Goal: Check status: Check status

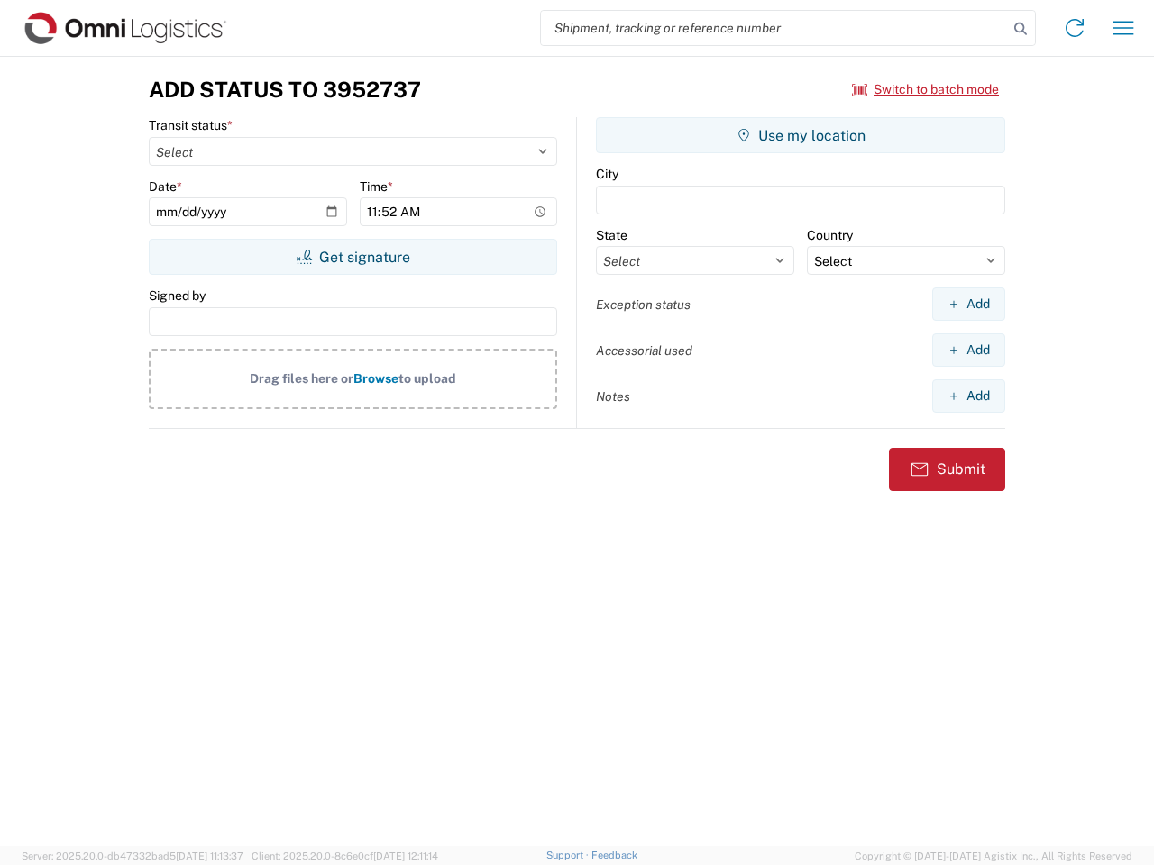
click at [774, 28] on input "search" at bounding box center [774, 28] width 467 height 34
click at [1020, 29] on icon at bounding box center [1020, 28] width 25 height 25
click at [1074, 28] on icon at bounding box center [1074, 28] width 29 height 29
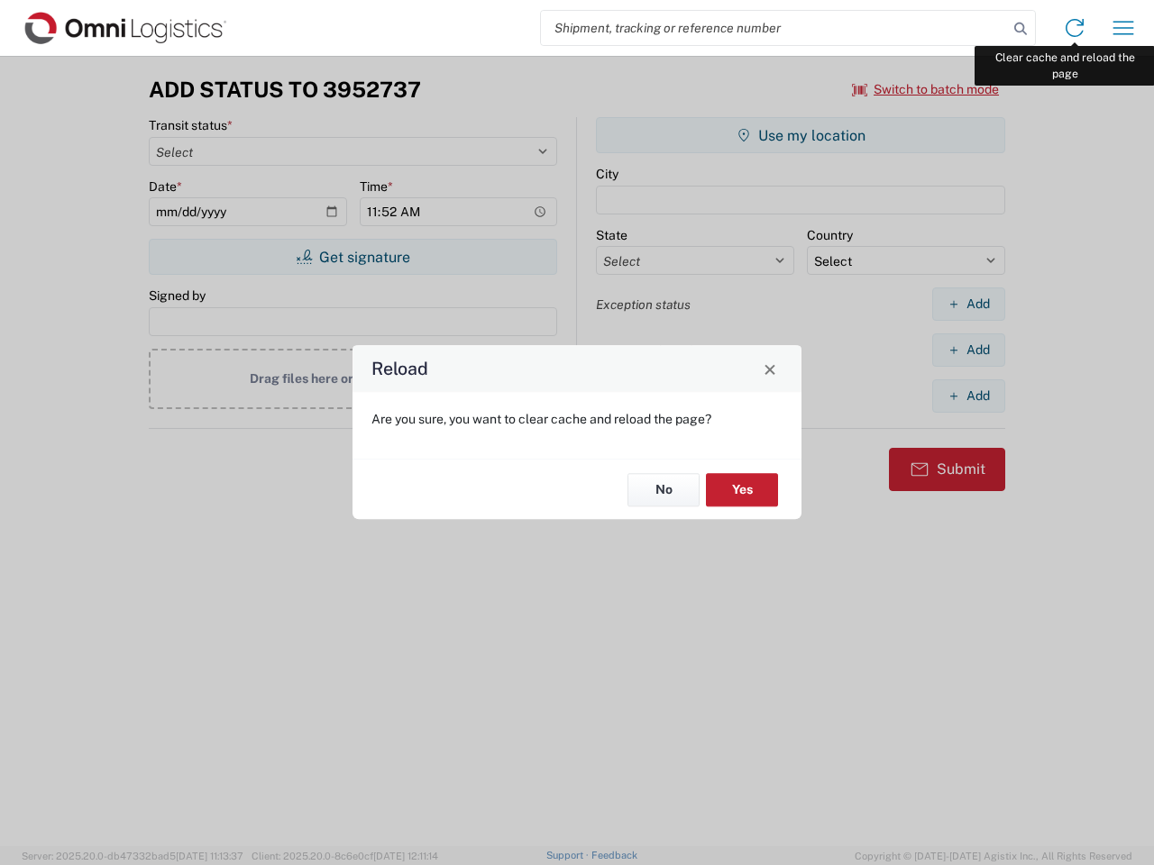
click at [1123, 28] on div "Reload Are you sure, you want to clear cache and reload the page? No Yes" at bounding box center [577, 432] width 1154 height 865
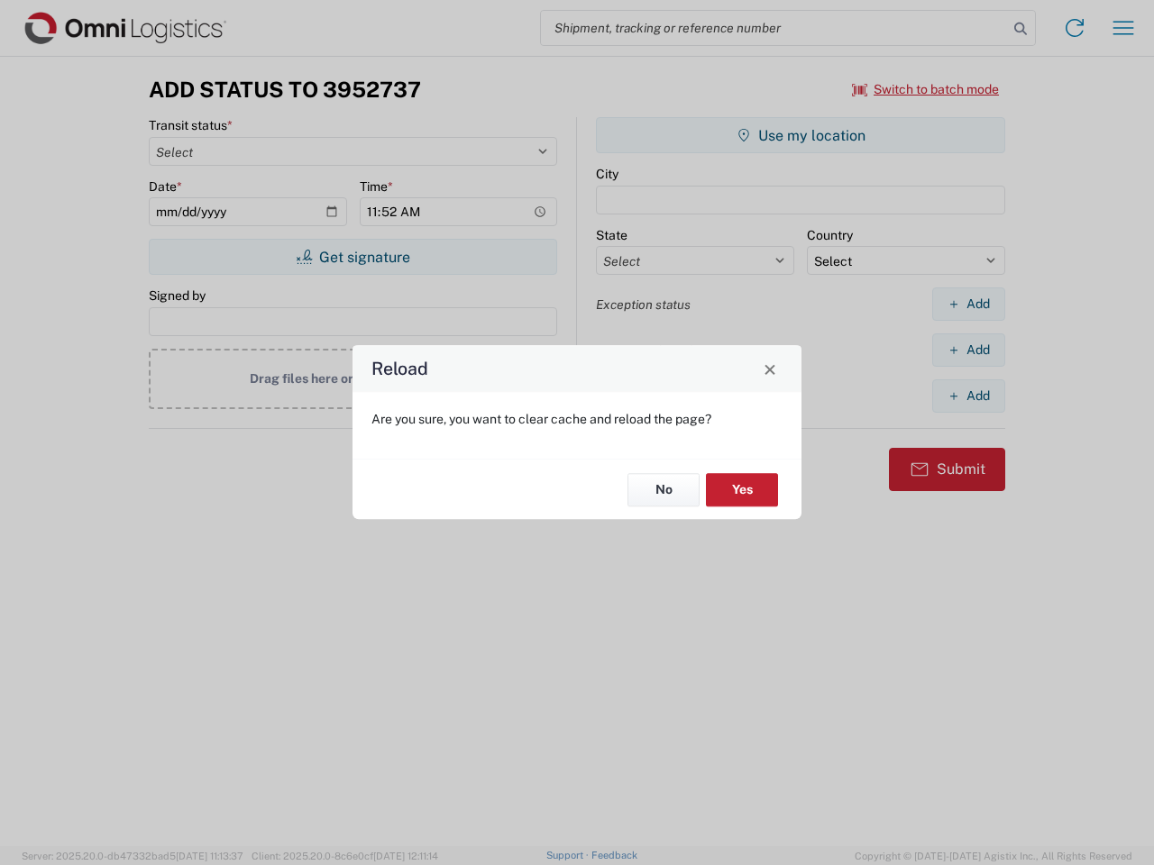
click at [926, 89] on div "Reload Are you sure, you want to clear cache and reload the page? No Yes" at bounding box center [577, 432] width 1154 height 865
click at [352, 257] on div "Reload Are you sure, you want to clear cache and reload the page? No Yes" at bounding box center [577, 432] width 1154 height 865
click at [800, 135] on div "Reload Are you sure, you want to clear cache and reload the page? No Yes" at bounding box center [577, 432] width 1154 height 865
click at [968, 304] on div "Reload Are you sure, you want to clear cache and reload the page? No Yes" at bounding box center [577, 432] width 1154 height 865
click at [968, 350] on div "Reload Are you sure, you want to clear cache and reload the page? No Yes" at bounding box center [577, 432] width 1154 height 865
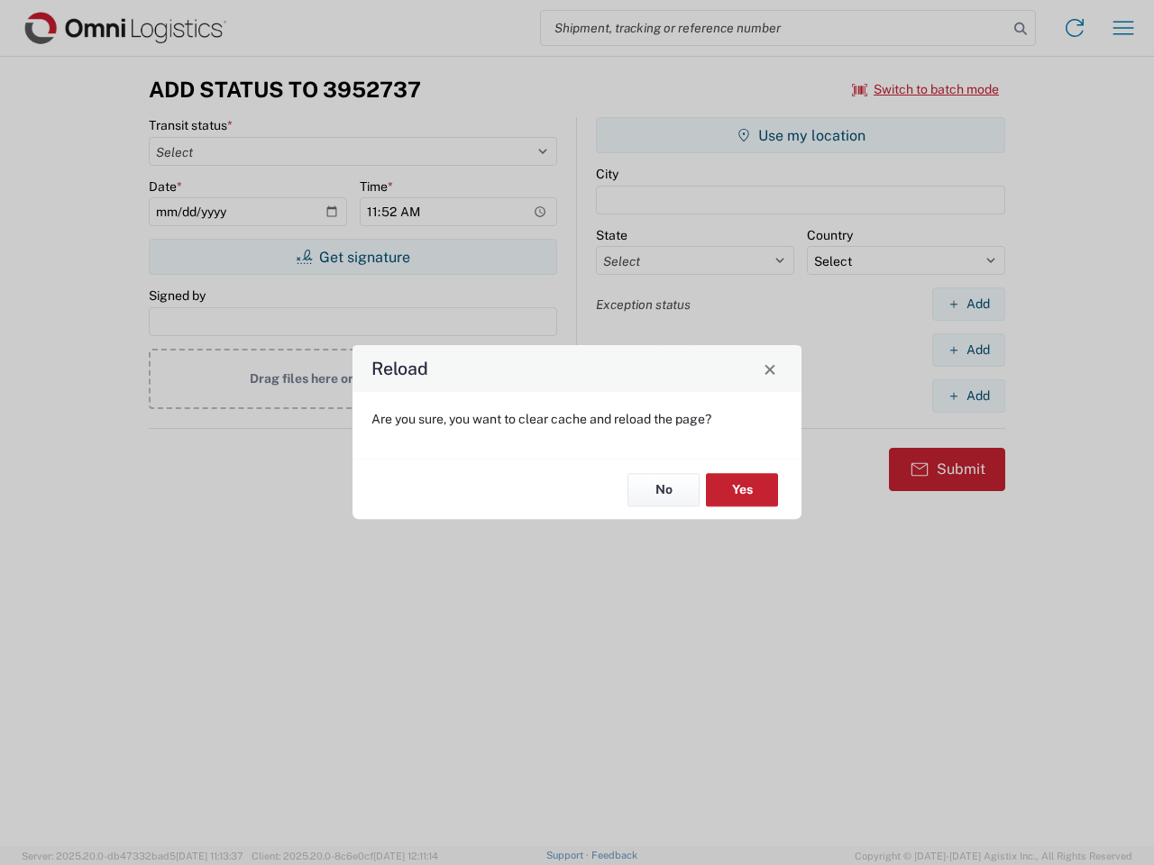
click at [968, 396] on div "Reload Are you sure, you want to clear cache and reload the page? No Yes" at bounding box center [577, 432] width 1154 height 865
